Goal: Task Accomplishment & Management: Use online tool/utility

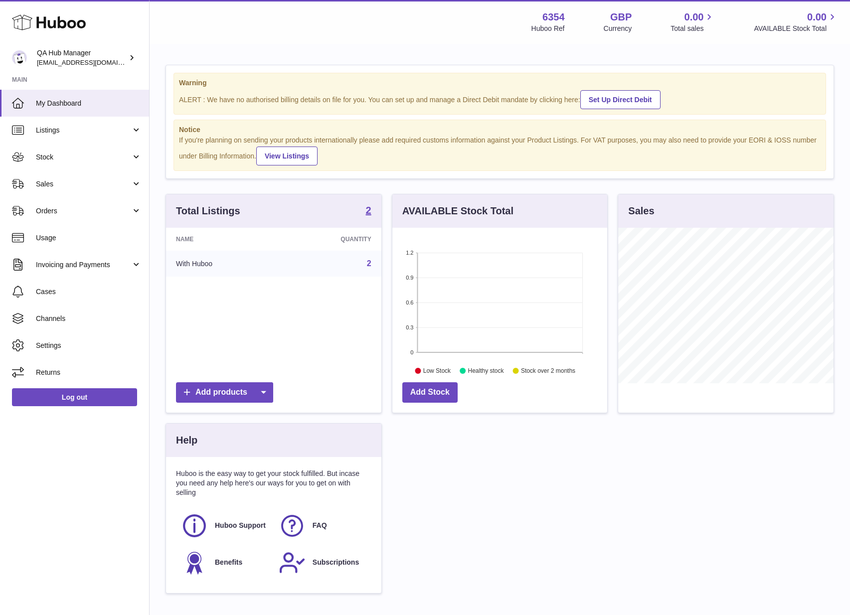
scroll to position [156, 215]
click at [81, 158] on span "Stock" at bounding box center [83, 157] width 95 height 9
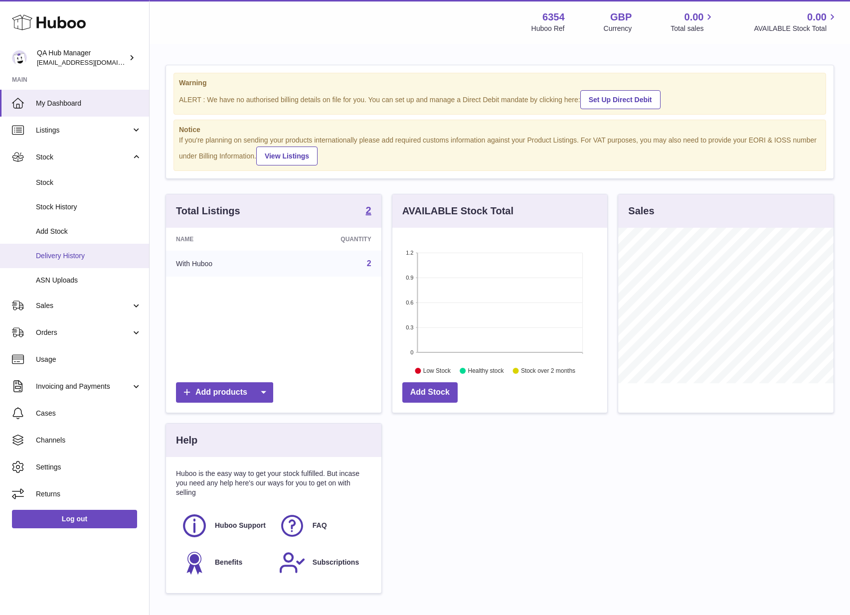
click at [92, 256] on span "Delivery History" at bounding box center [89, 255] width 106 height 9
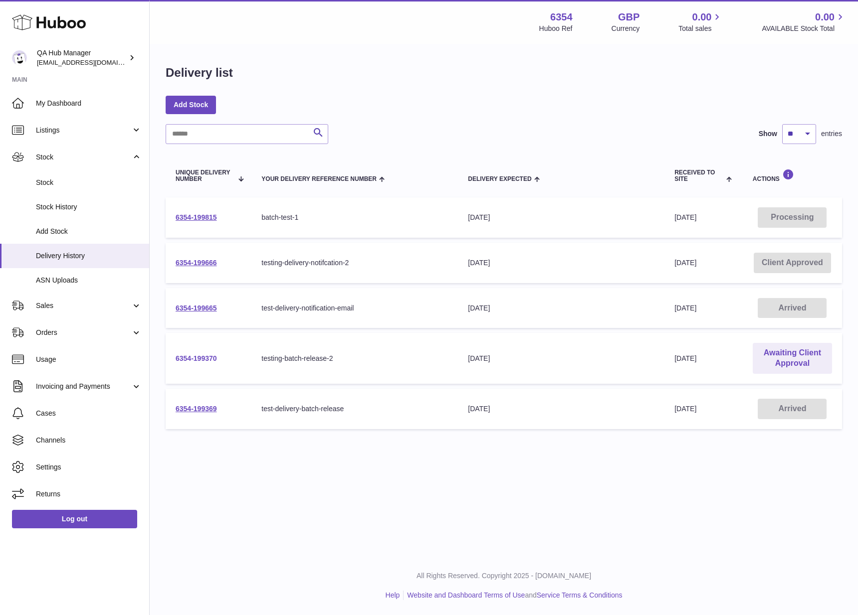
click at [212, 358] on link "6354-199370" at bounding box center [196, 359] width 41 height 8
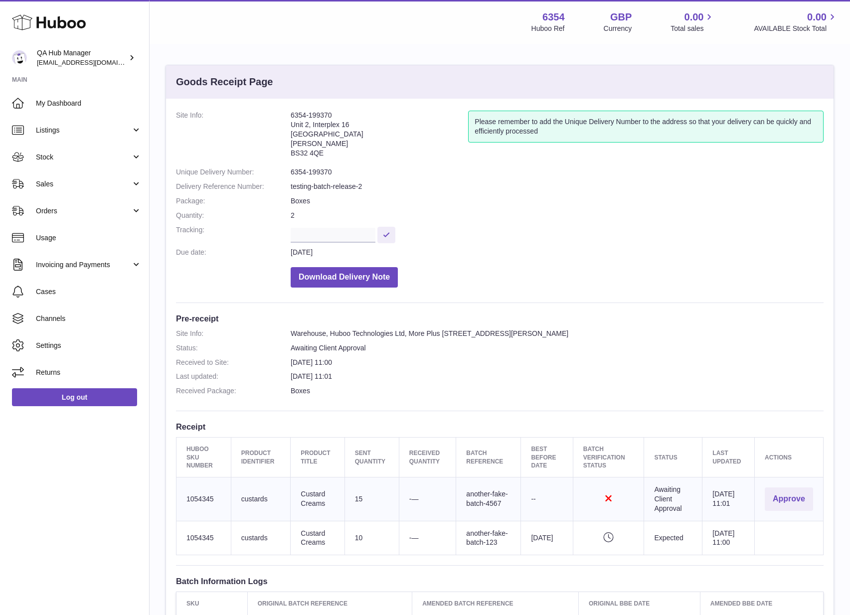
click at [547, 17] on strong "6354" at bounding box center [554, 16] width 22 height 13
copy strong "6354"
